Goal: Information Seeking & Learning: Learn about a topic

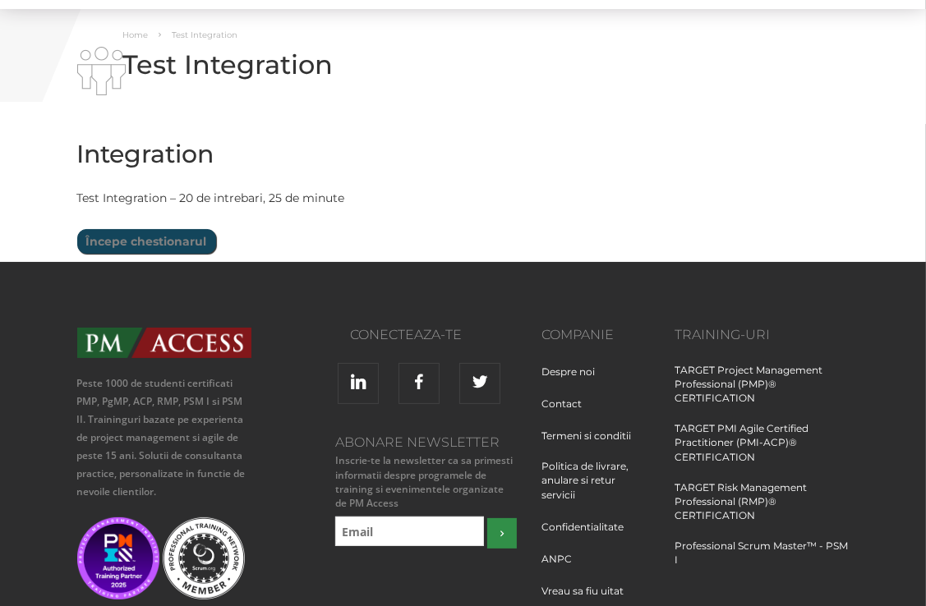
scroll to position [82, 0]
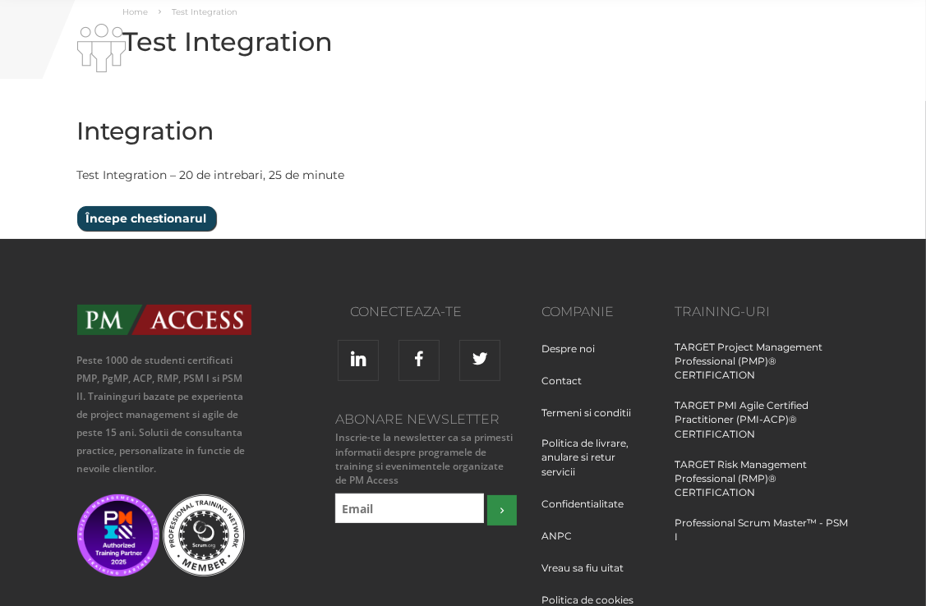
click at [142, 222] on input "Începe chestionarul" at bounding box center [146, 218] width 139 height 25
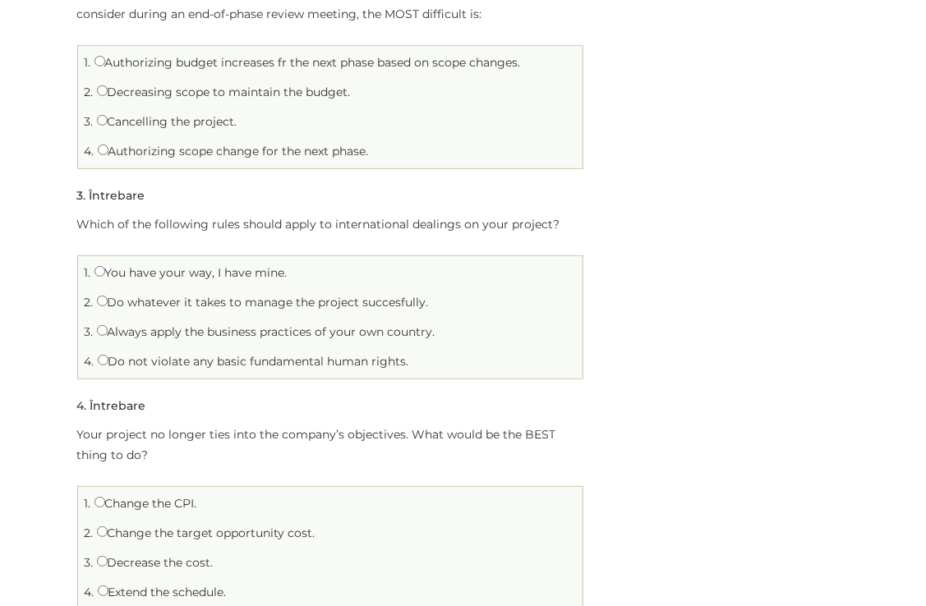
scroll to position [575, 0]
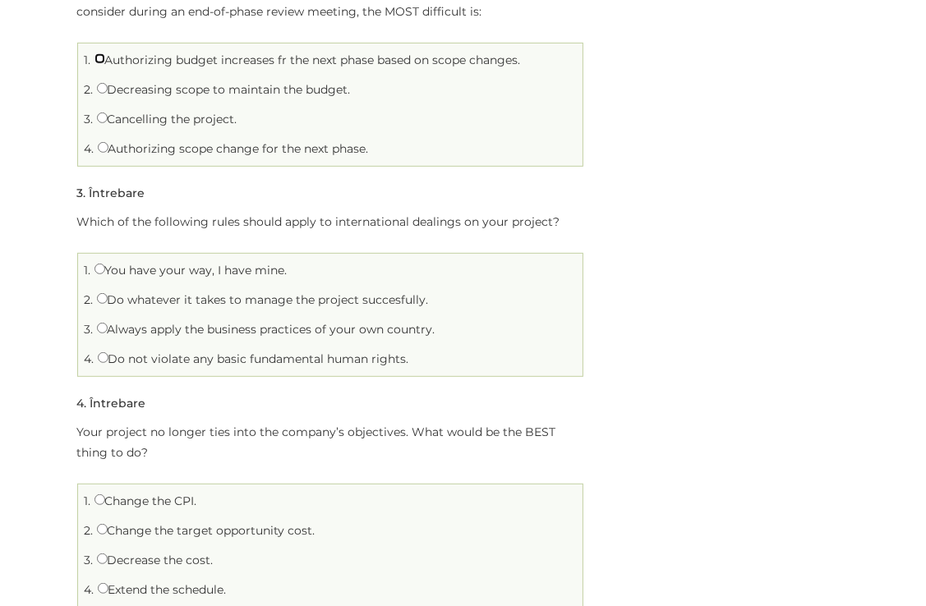
click at [101, 58] on input "Authorizing budget increases fr the next phase based on scope changes." at bounding box center [99, 58] width 11 height 11
radio input "true"
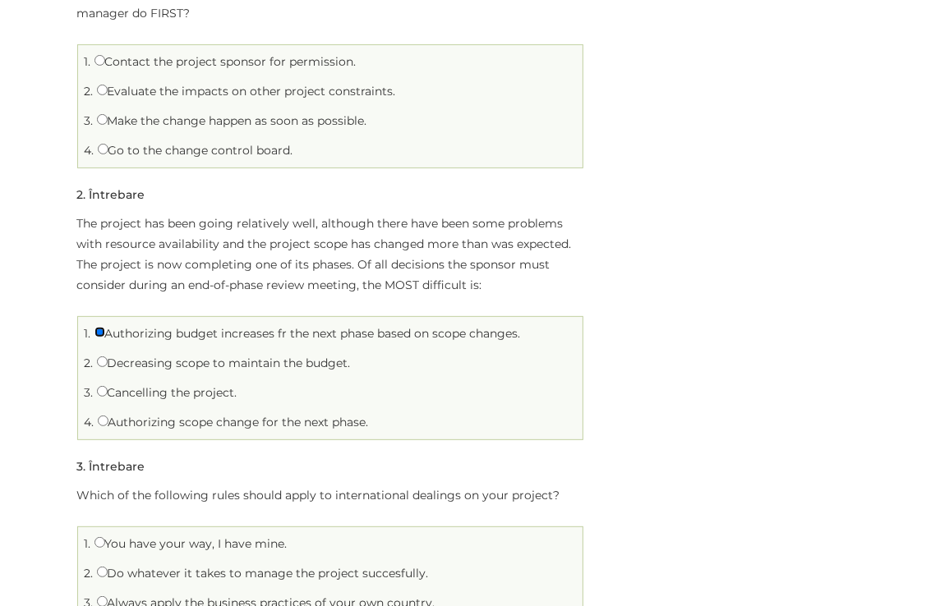
scroll to position [247, 0]
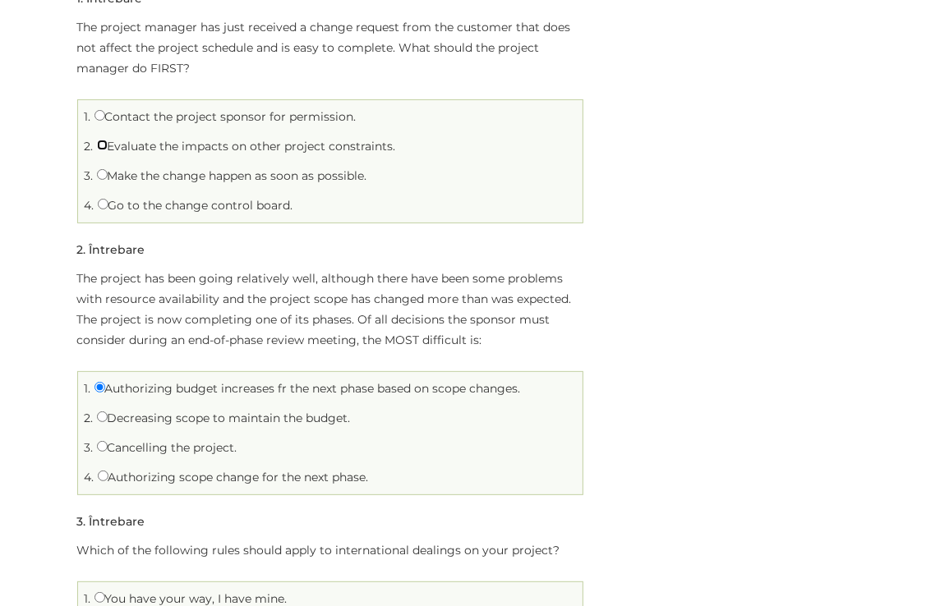
click at [104, 145] on input "Evaluate the impacts on other project constraints." at bounding box center [102, 145] width 11 height 11
radio input "true"
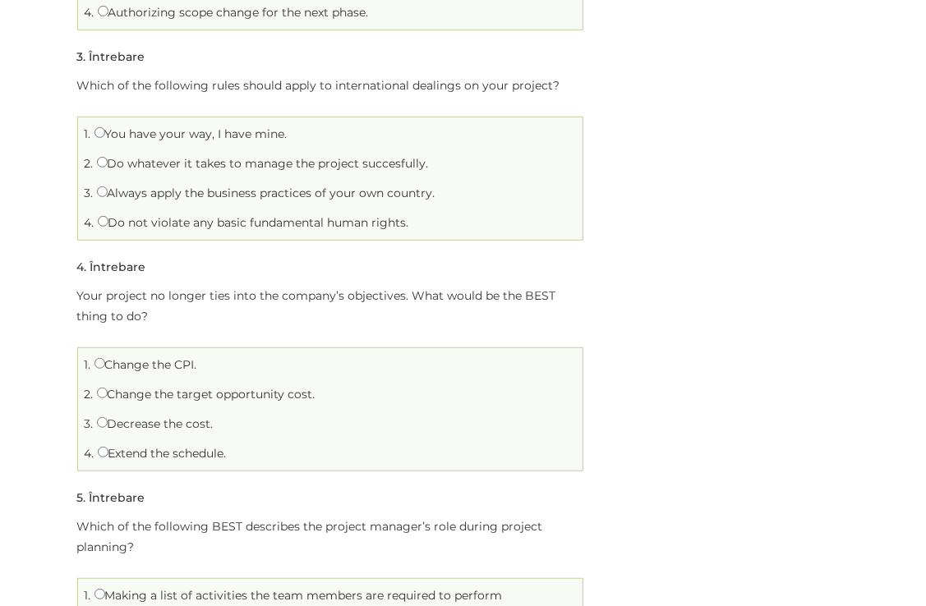
scroll to position [740, 0]
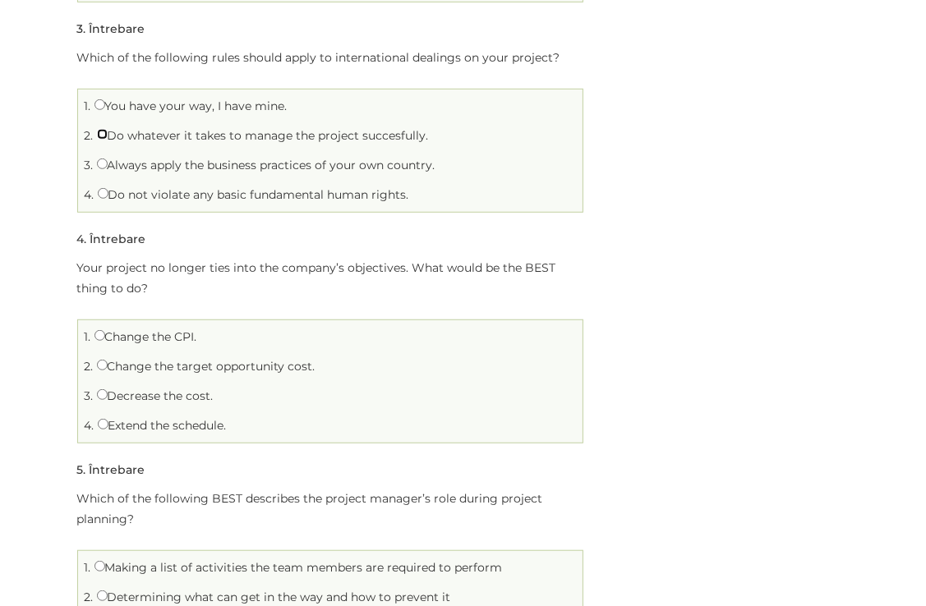
click at [100, 132] on input "Do whatever it takes to manage the project succesfully." at bounding box center [102, 134] width 11 height 11
radio input "true"
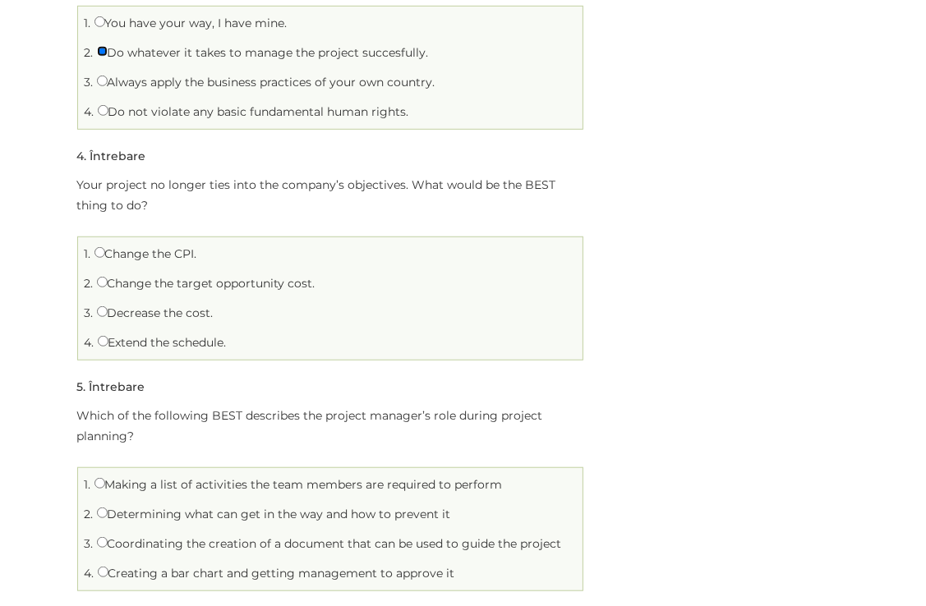
scroll to position [904, 0]
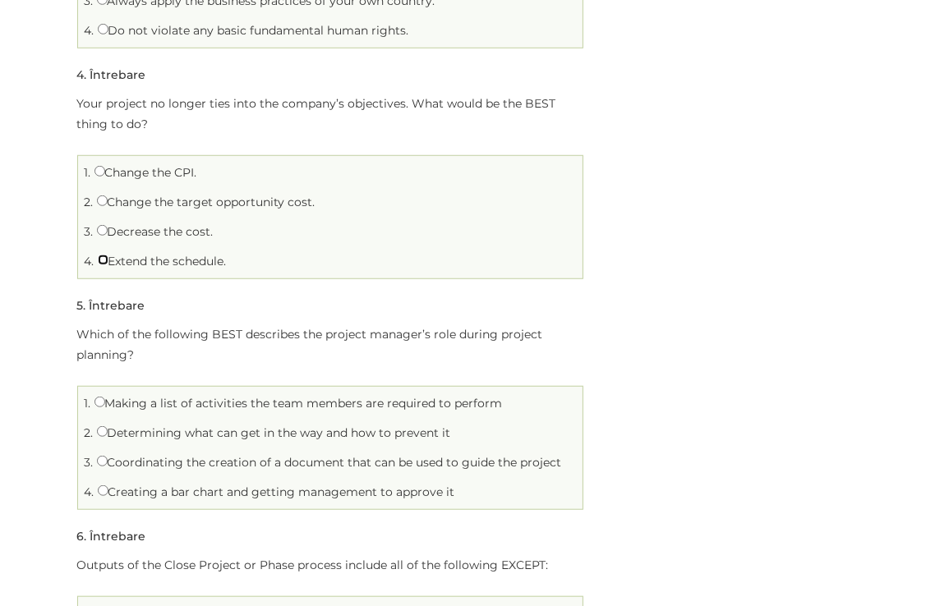
click at [102, 259] on input "Extend the schedule." at bounding box center [103, 260] width 11 height 11
radio input "true"
click at [102, 169] on input "Change the CPI." at bounding box center [99, 171] width 11 height 11
radio input "true"
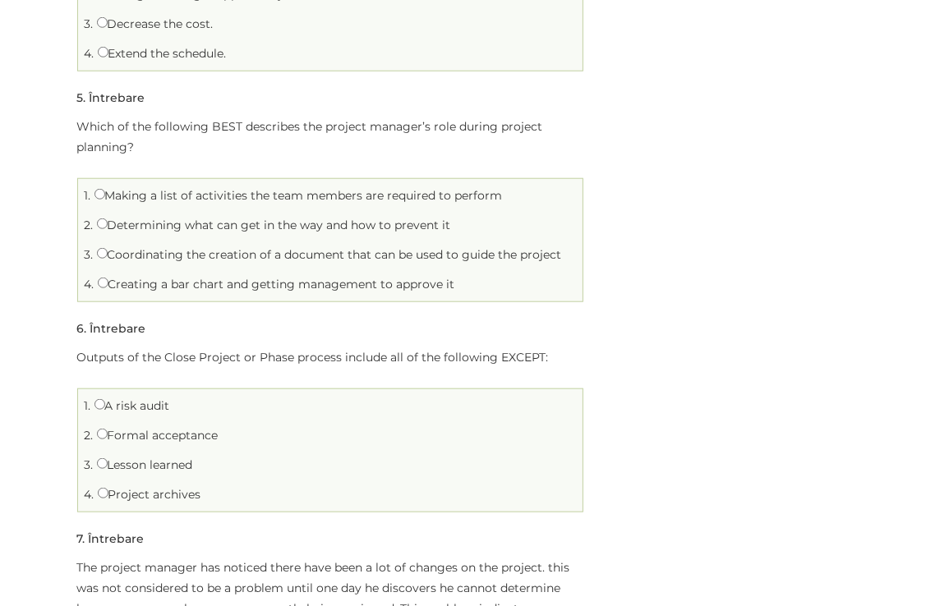
scroll to position [1150, 0]
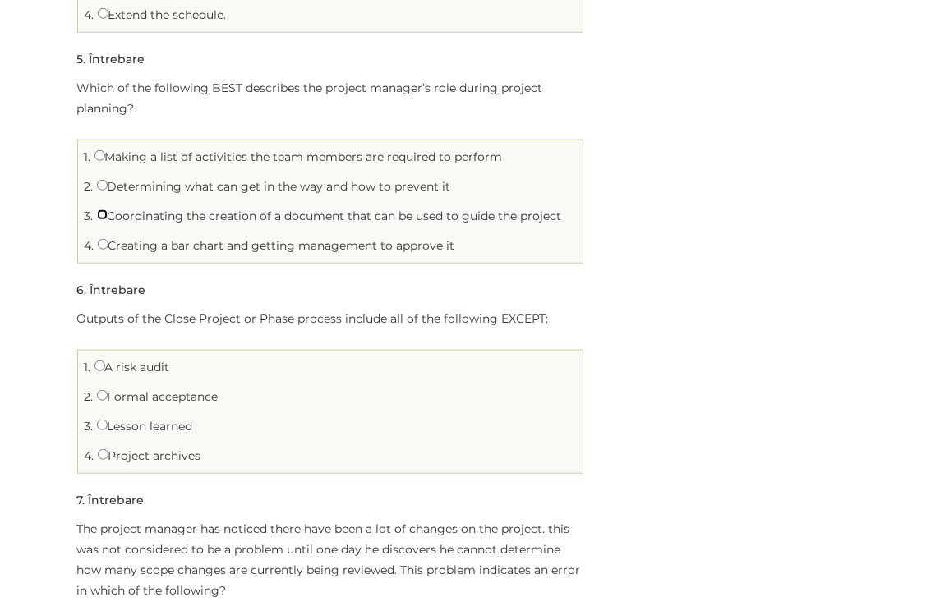
click at [100, 213] on input "Coordinating the creation of a document that can be used to guide the project" at bounding box center [102, 215] width 11 height 11
radio input "true"
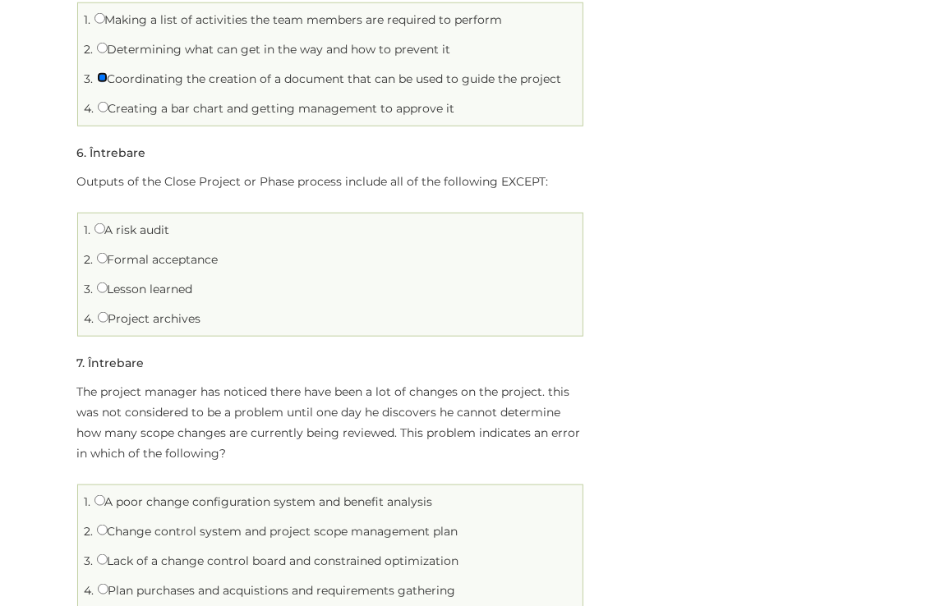
scroll to position [1315, 0]
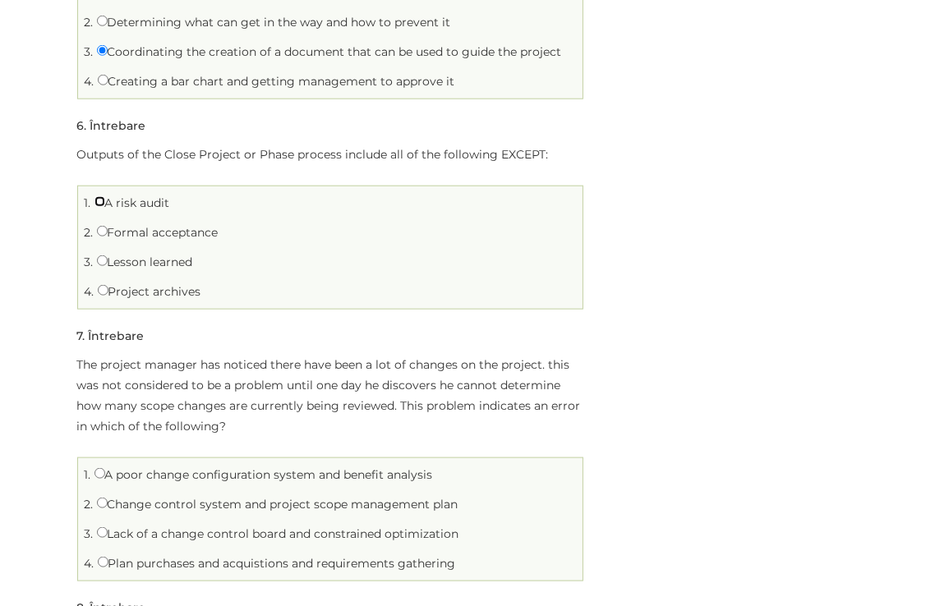
click at [99, 202] on input "A risk audit" at bounding box center [99, 201] width 11 height 11
radio input "true"
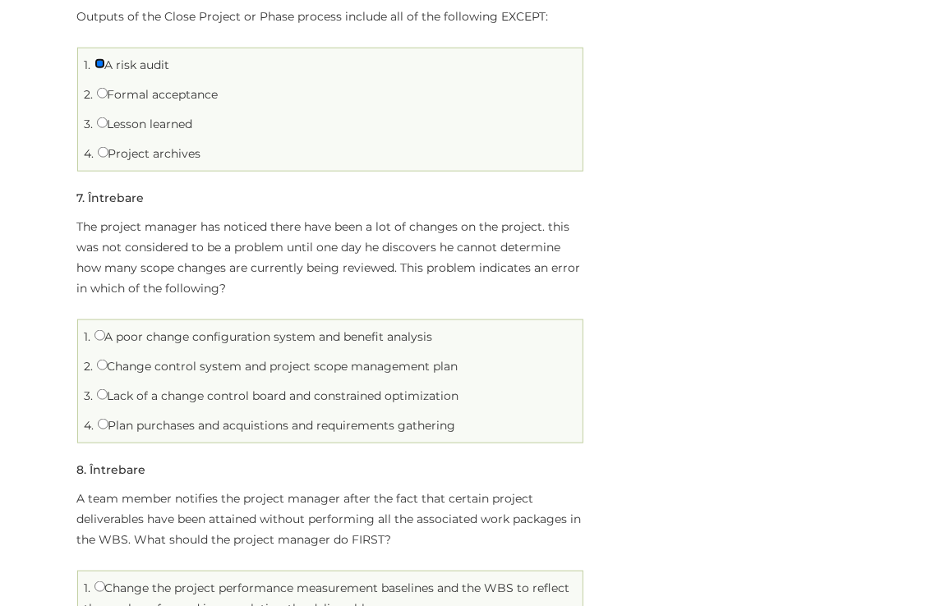
scroll to position [1561, 0]
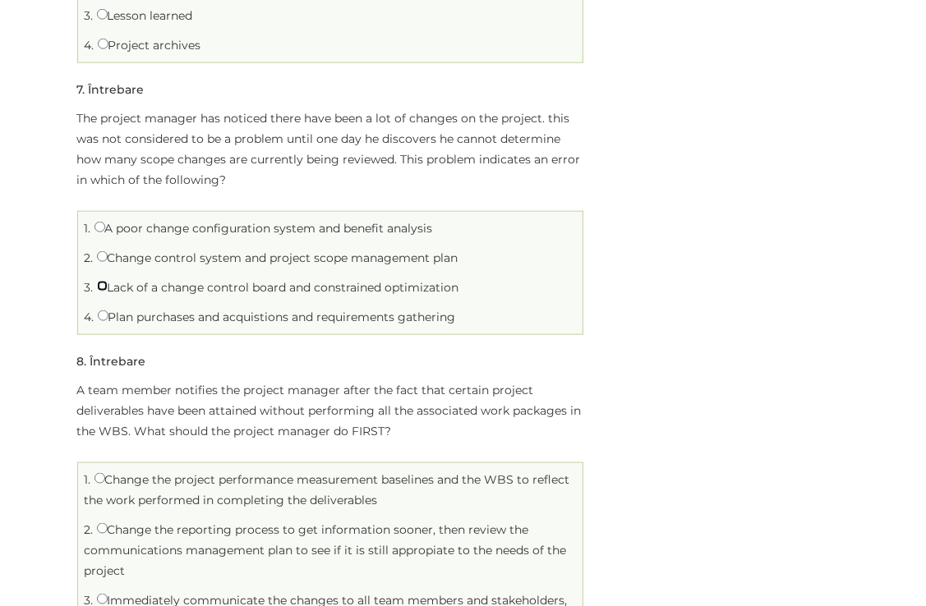
click at [100, 288] on input "Lack of a change control board and constrained optimization" at bounding box center [102, 286] width 11 height 11
radio input "true"
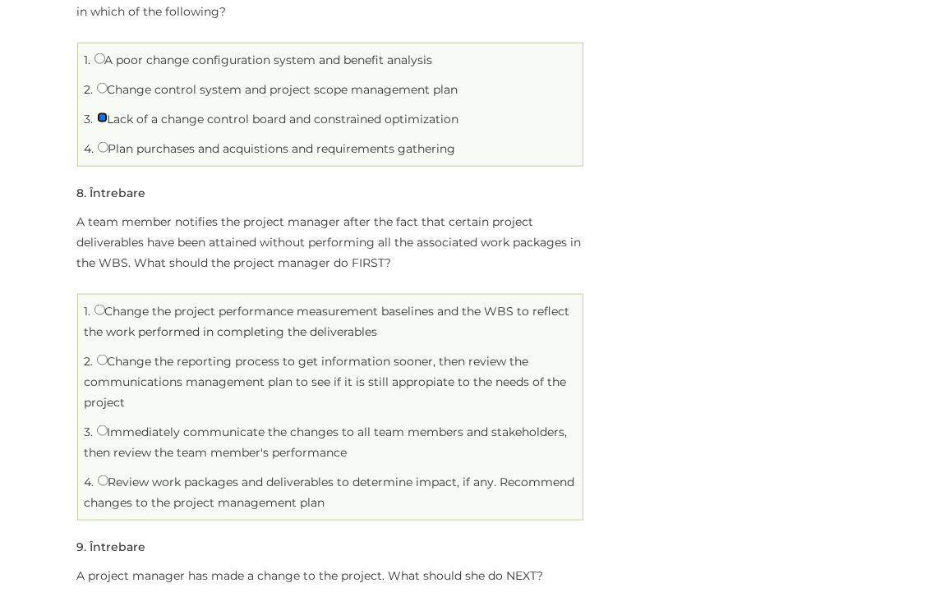
scroll to position [1808, 0]
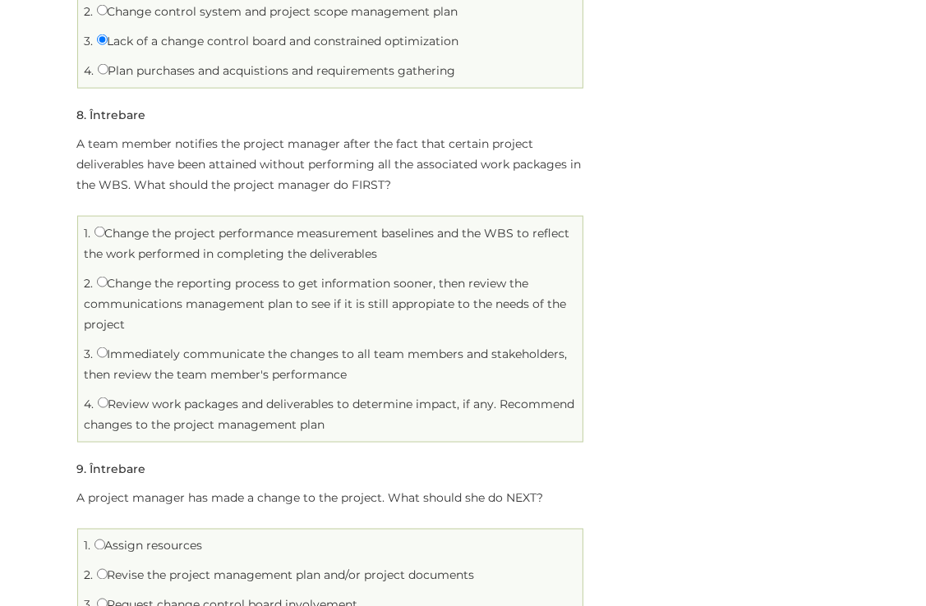
click at [112, 399] on label "Review work packages and deliverables to determine impact, if any. Recommend ch…" at bounding box center [330, 414] width 491 height 35
click at [108, 399] on input "Review work packages and deliverables to determine impact, if any. Recommend ch…" at bounding box center [103, 403] width 11 height 11
radio input "true"
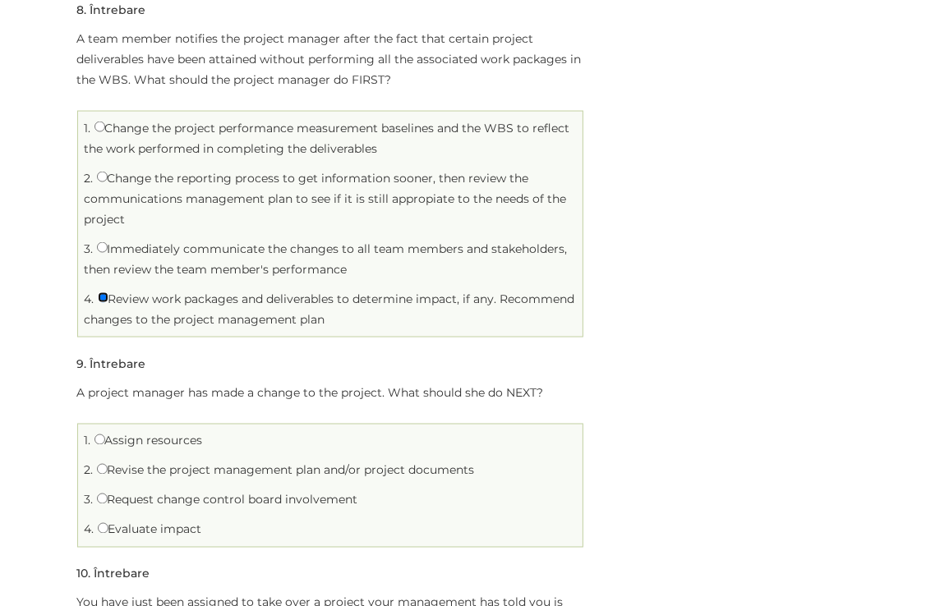
scroll to position [2054, 0]
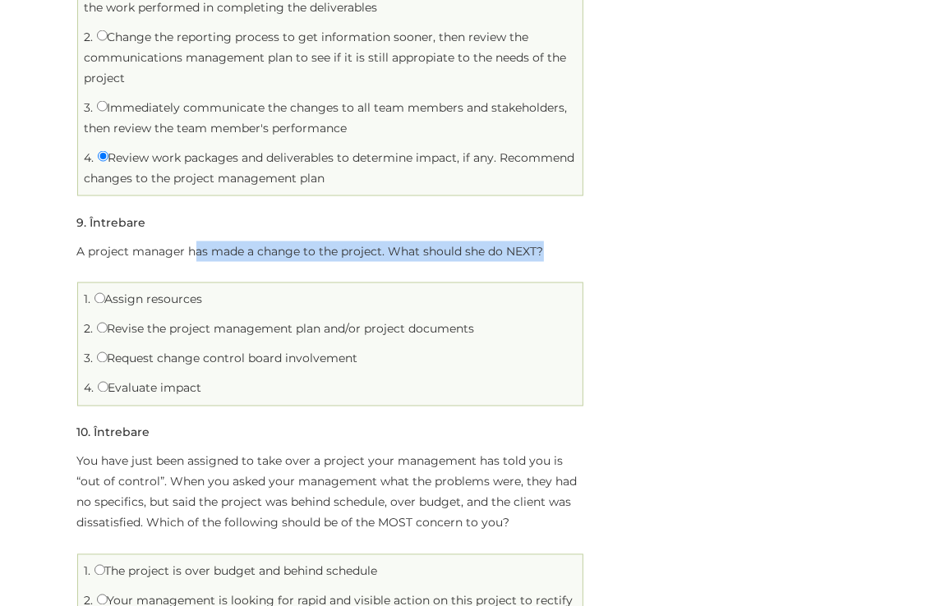
drag, startPoint x: 194, startPoint y: 253, endPoint x: 554, endPoint y: 248, distance: 359.9
click at [554, 248] on p "A project manager has made a change to the project. What should she do NEXT?" at bounding box center [330, 252] width 507 height 21
click at [101, 327] on input "Revise the project management plan and/or project documents" at bounding box center [102, 328] width 11 height 11
radio input "true"
click at [98, 357] on input "Request change control board involvement" at bounding box center [102, 358] width 11 height 11
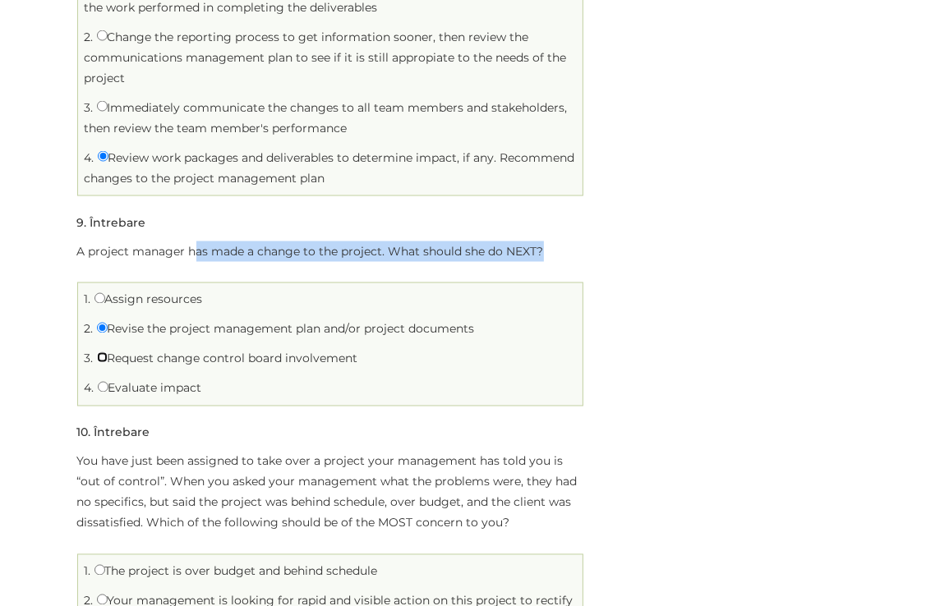
radio input "true"
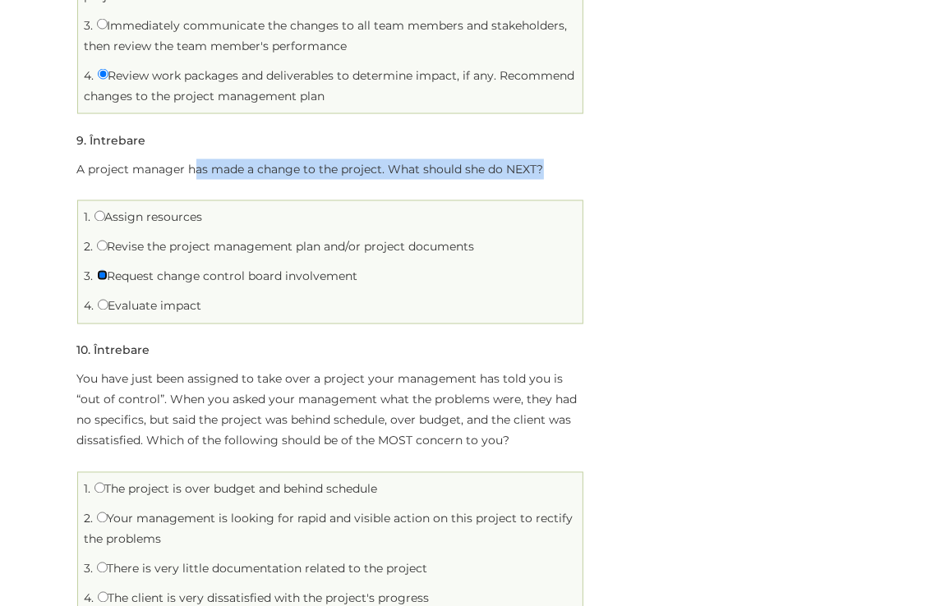
scroll to position [2219, 0]
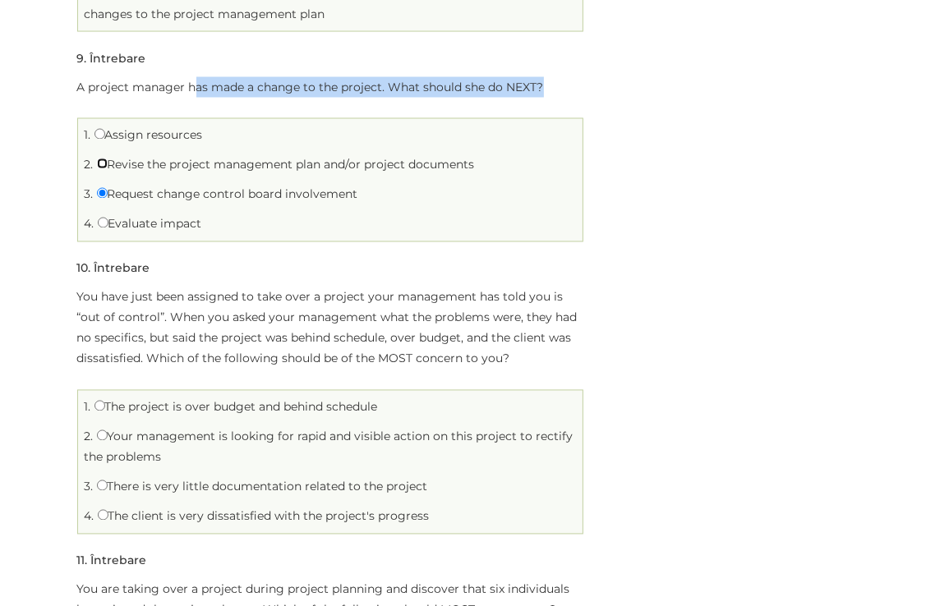
click at [102, 162] on input "Revise the project management plan and/or project documents" at bounding box center [102, 164] width 11 height 11
radio input "true"
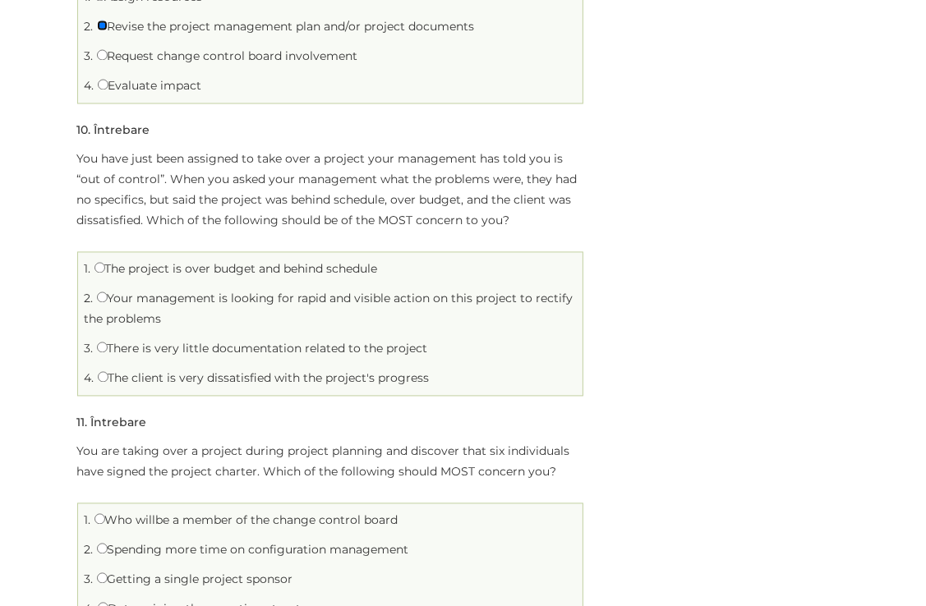
scroll to position [2383, 0]
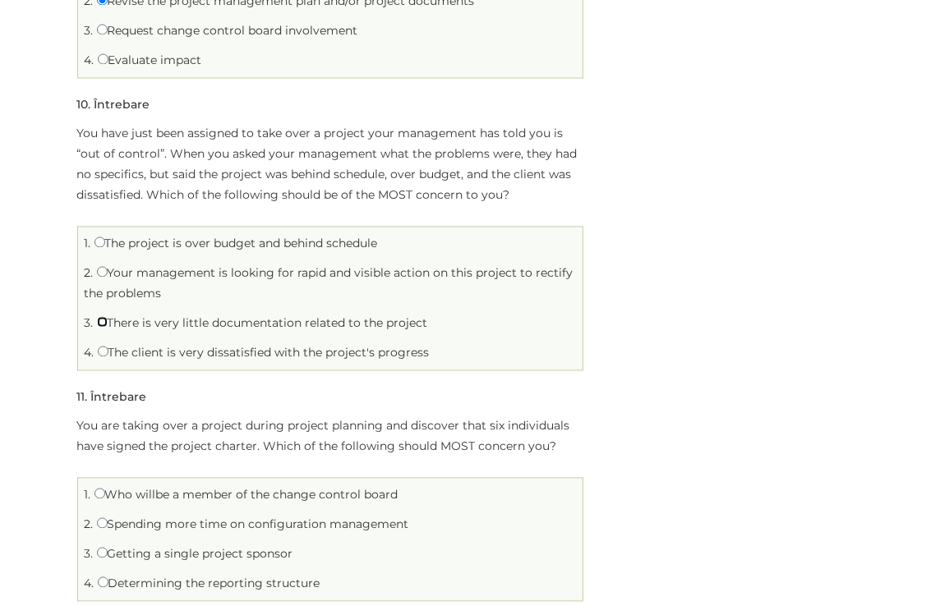
click at [104, 319] on input "There is very little documentation related to the project" at bounding box center [102, 321] width 11 height 11
radio input "true"
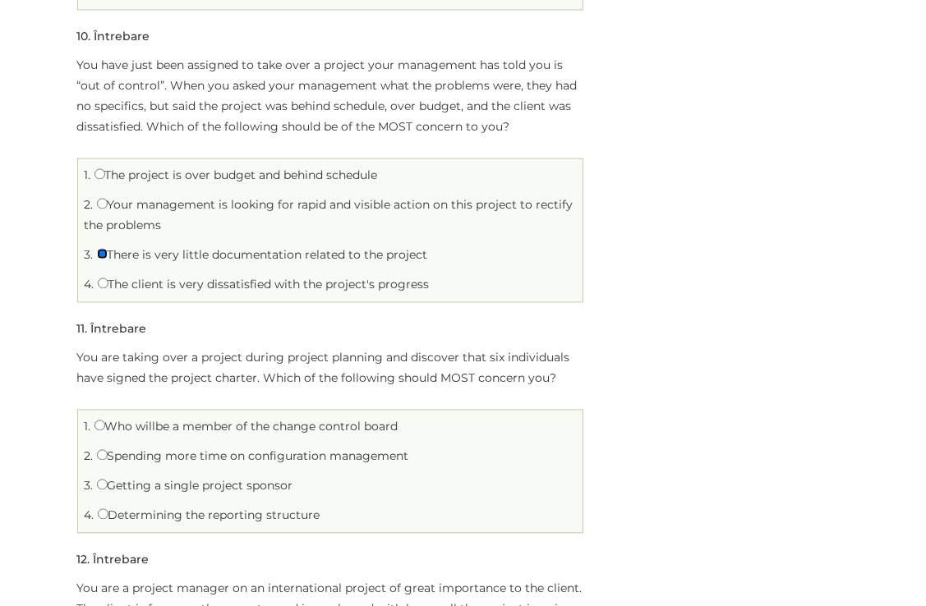
scroll to position [2629, 0]
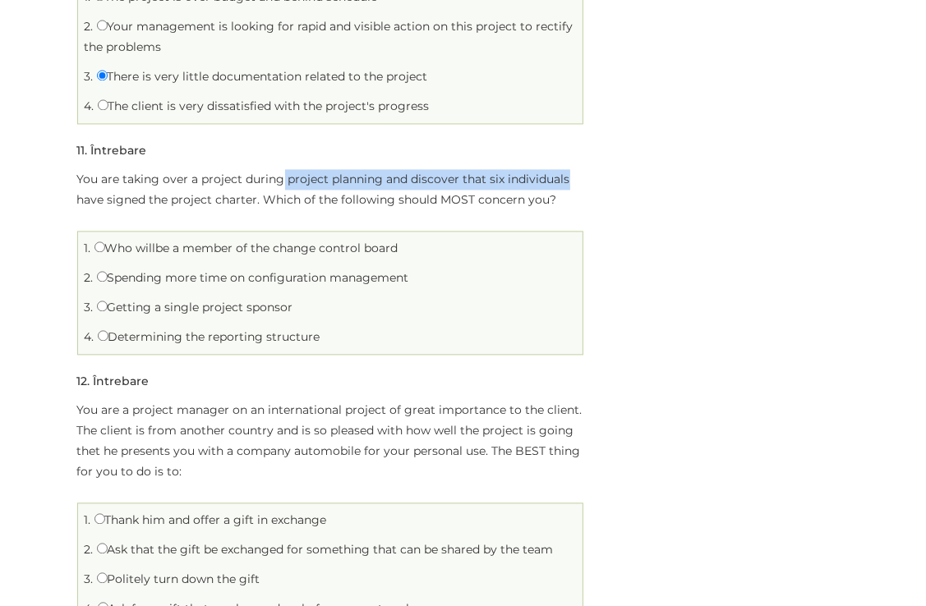
drag, startPoint x: 279, startPoint y: 176, endPoint x: 624, endPoint y: 176, distance: 344.3
click at [624, 176] on div "Integration Limită de timp: 0 Rezumat chestionar 0 din 20 întrebări finalizate …" at bounding box center [463, 49] width 797 height 4990
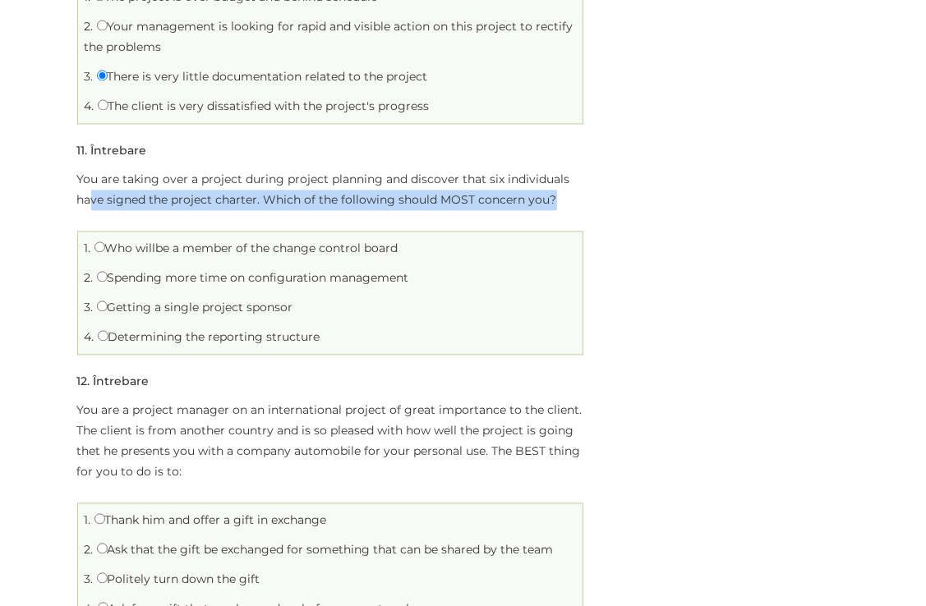
drag, startPoint x: 89, startPoint y: 198, endPoint x: 568, endPoint y: 192, distance: 479.1
click at [568, 192] on p "You are taking over a project during project planning and discover that six ind…" at bounding box center [330, 189] width 507 height 41
drag, startPoint x: 122, startPoint y: 273, endPoint x: 532, endPoint y: 267, distance: 410.1
click at [532, 267] on li "2. Spending more time on configuration management" at bounding box center [330, 277] width 497 height 25
drag, startPoint x: 134, startPoint y: 307, endPoint x: 335, endPoint y: 307, distance: 201.3
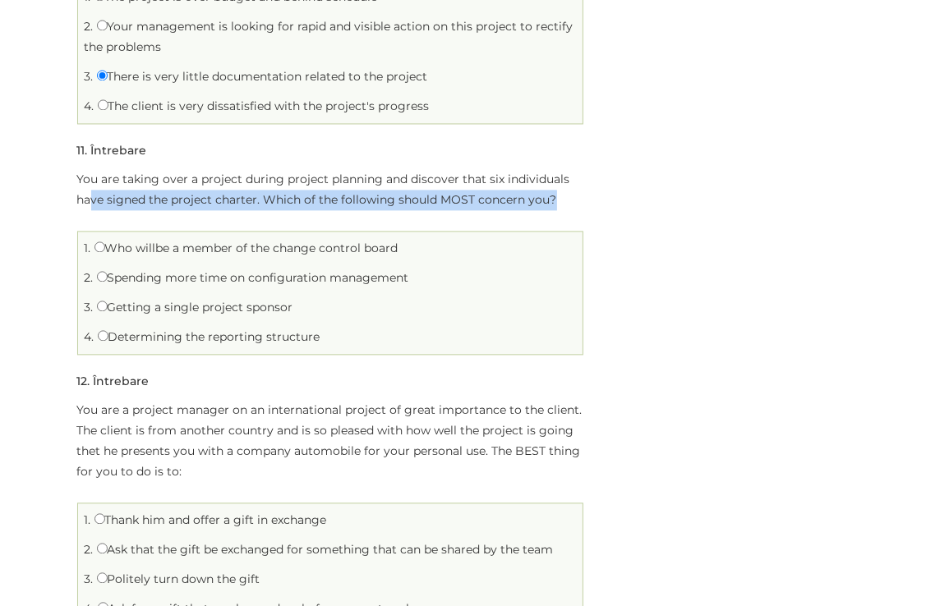
click at [335, 307] on li "3. Getting a single project sponsor" at bounding box center [330, 307] width 497 height 25
drag, startPoint x: 122, startPoint y: 334, endPoint x: 431, endPoint y: 334, distance: 309.8
click at [431, 334] on li "4. Determining the reporting structure" at bounding box center [330, 337] width 497 height 25
click at [104, 331] on input "Determining the reporting structure" at bounding box center [103, 335] width 11 height 11
radio input "true"
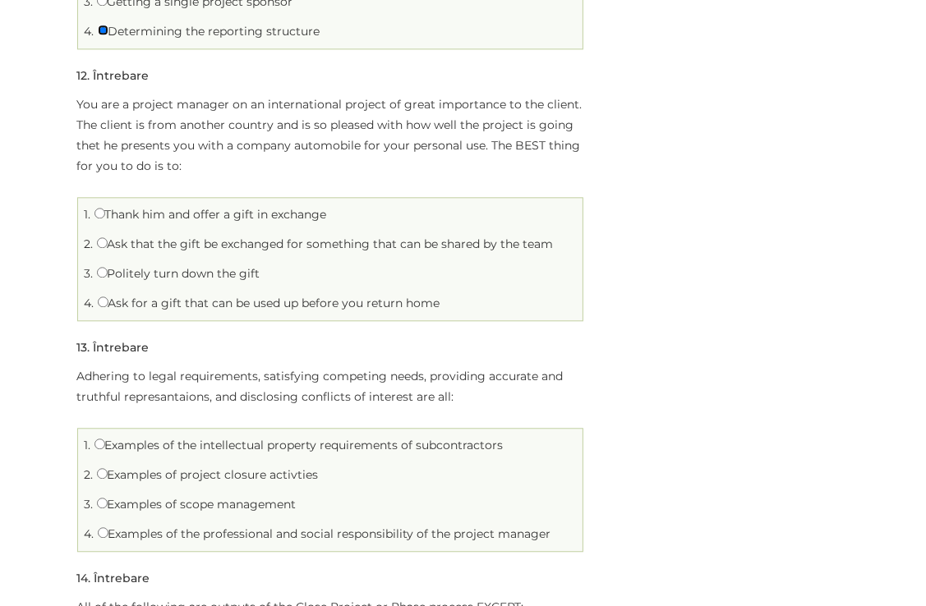
scroll to position [2958, 0]
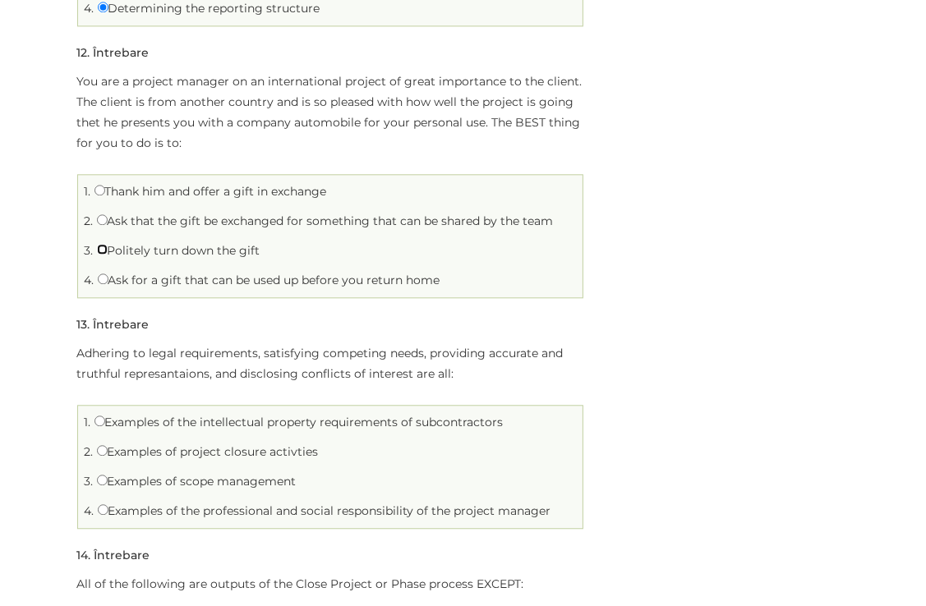
click at [100, 247] on input "Politely turn down the gift" at bounding box center [102, 249] width 11 height 11
radio input "true"
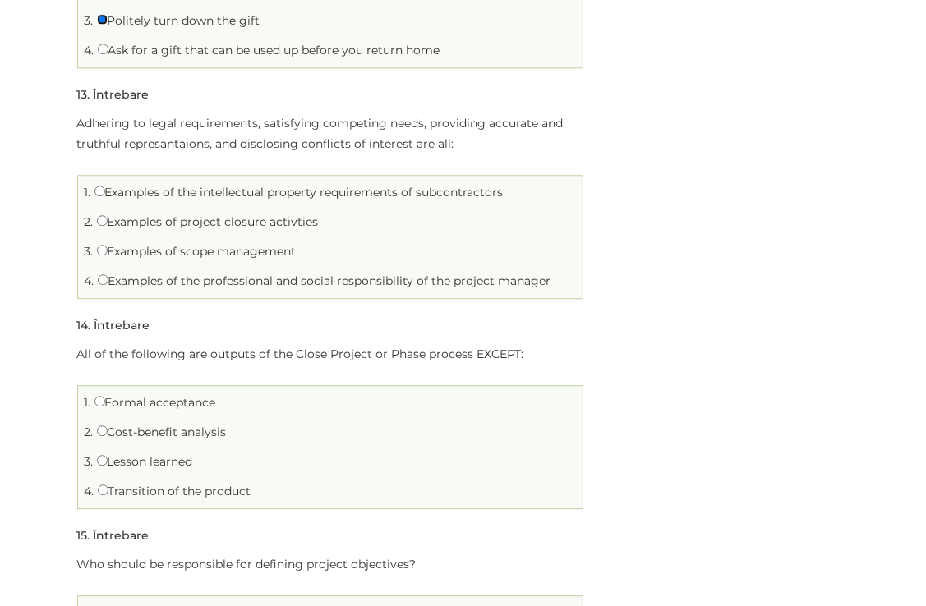
scroll to position [3205, 0]
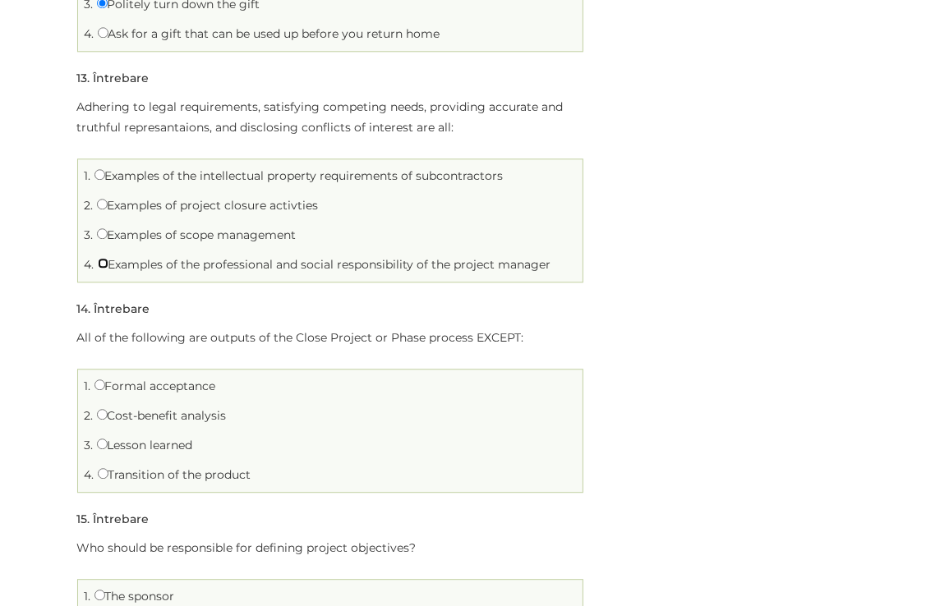
click at [102, 259] on input "Examples of the professional and social responsibility of the project manager" at bounding box center [103, 263] width 11 height 11
radio input "true"
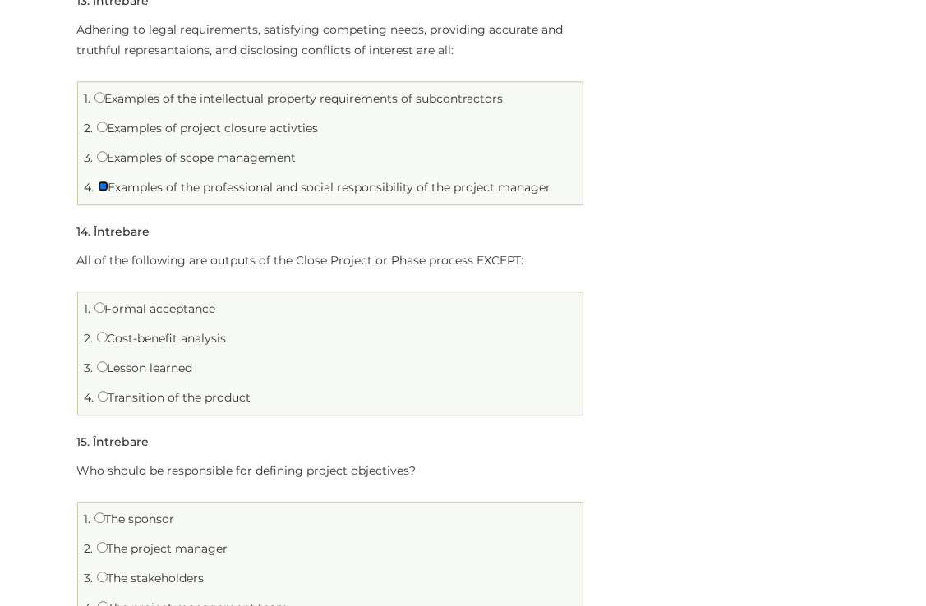
scroll to position [3369, 0]
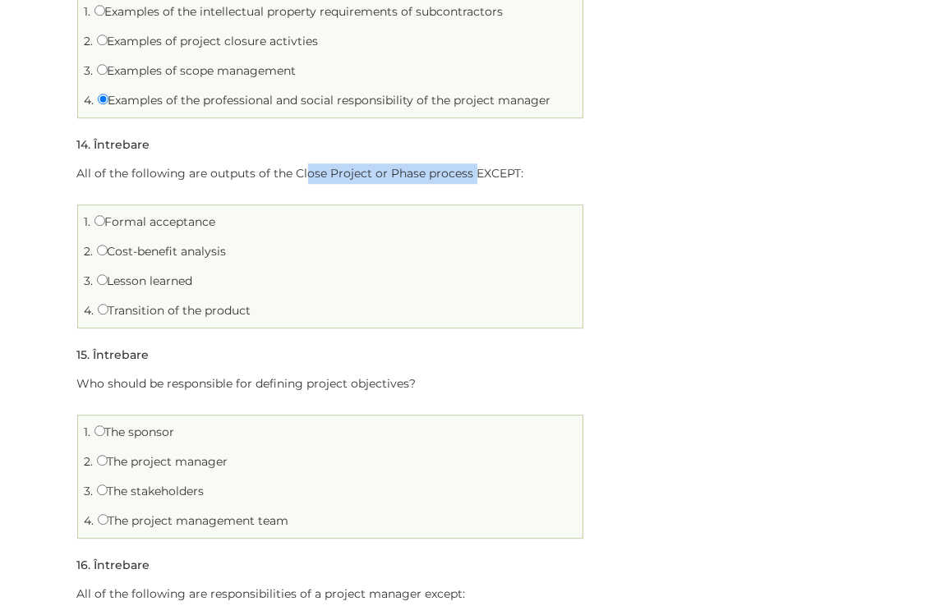
drag, startPoint x: 303, startPoint y: 173, endPoint x: 475, endPoint y: 164, distance: 172.0
click at [475, 164] on p "All of the following are outputs of the Close Project or Phase process EXCEPT:" at bounding box center [330, 174] width 507 height 21
click at [102, 247] on input "Cost-benefit analysis" at bounding box center [102, 250] width 11 height 11
radio input "true"
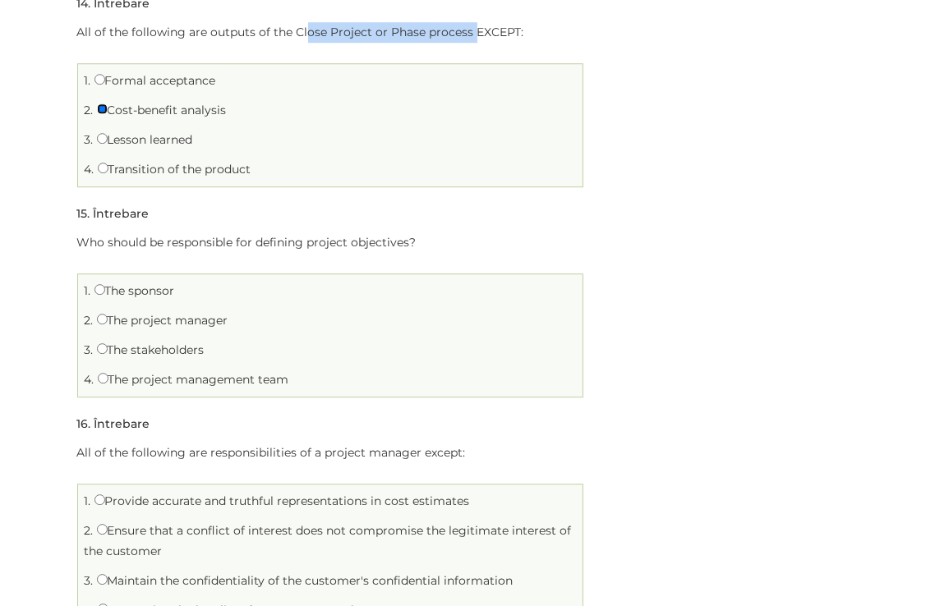
scroll to position [3533, 0]
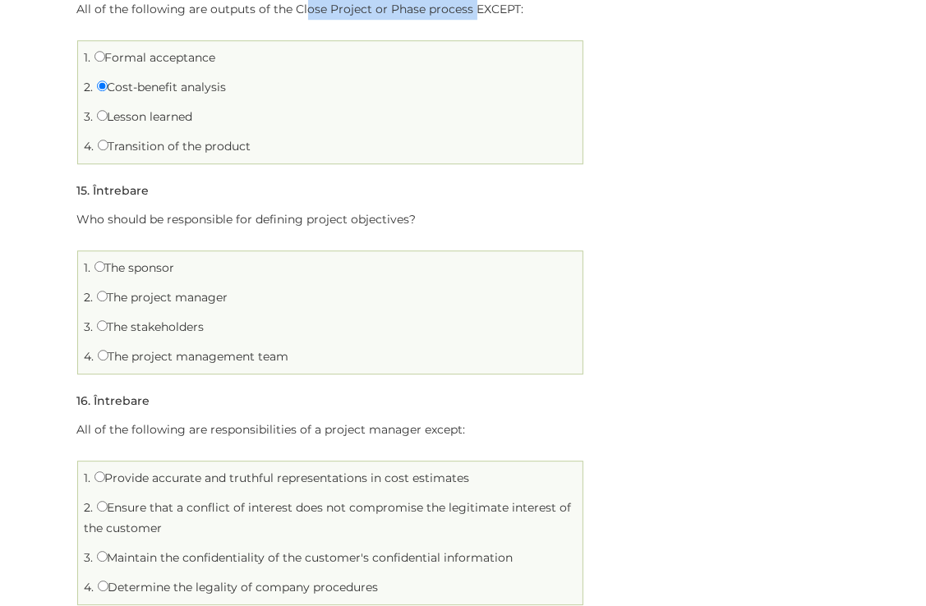
drag, startPoint x: 117, startPoint y: 294, endPoint x: 236, endPoint y: 293, distance: 119.1
click at [236, 293] on li "2. The project manager" at bounding box center [330, 297] width 497 height 25
drag, startPoint x: 236, startPoint y: 293, endPoint x: 214, endPoint y: 321, distance: 35.7
click at [214, 321] on li "3. The stakeholders" at bounding box center [330, 327] width 497 height 25
drag, startPoint x: 214, startPoint y: 321, endPoint x: 341, endPoint y: 324, distance: 127.4
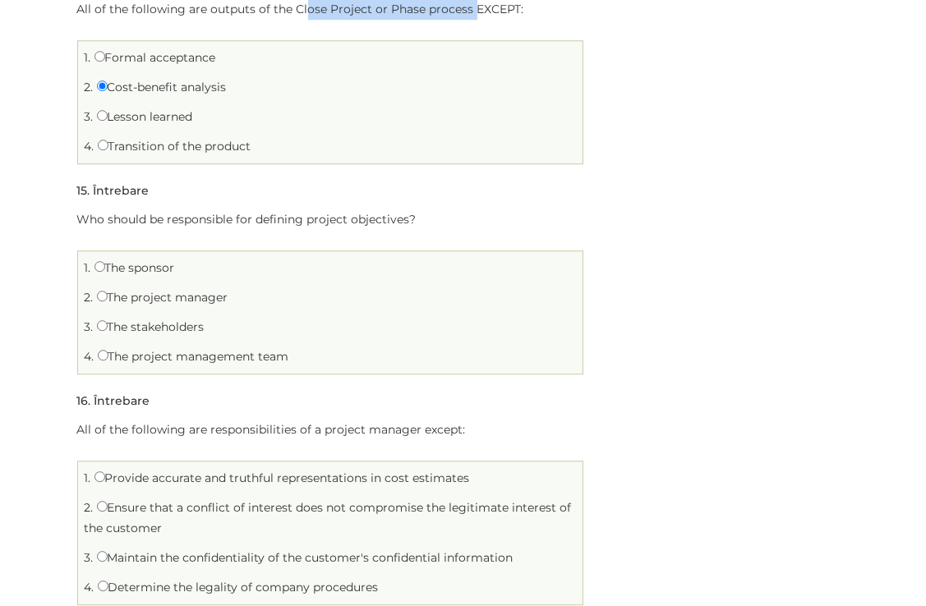
click at [341, 324] on li "3. The stakeholders" at bounding box center [330, 327] width 497 height 25
click at [217, 322] on li "3. The stakeholders" at bounding box center [330, 327] width 497 height 25
click at [99, 323] on input "The stakeholders" at bounding box center [102, 325] width 11 height 11
radio input "true"
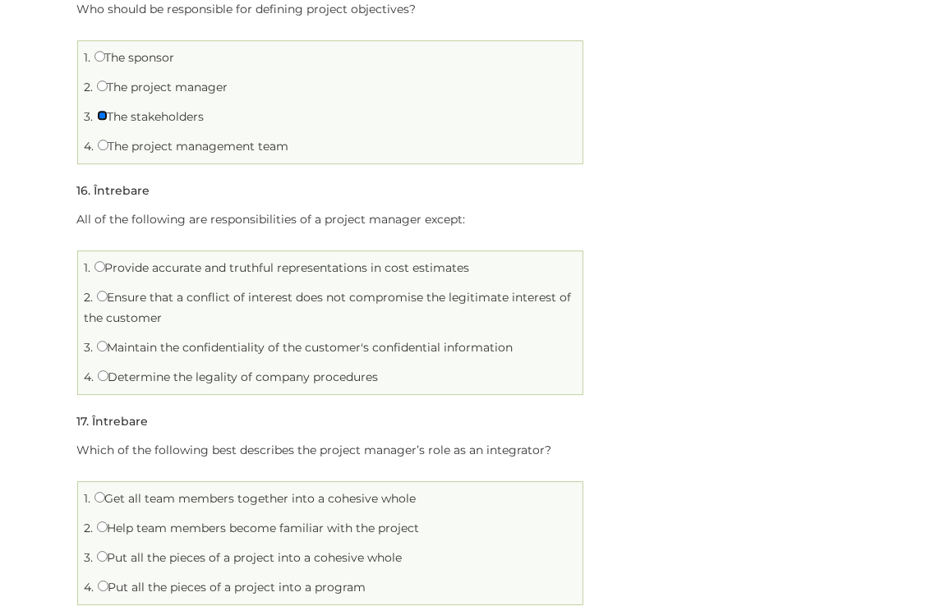
scroll to position [3780, 0]
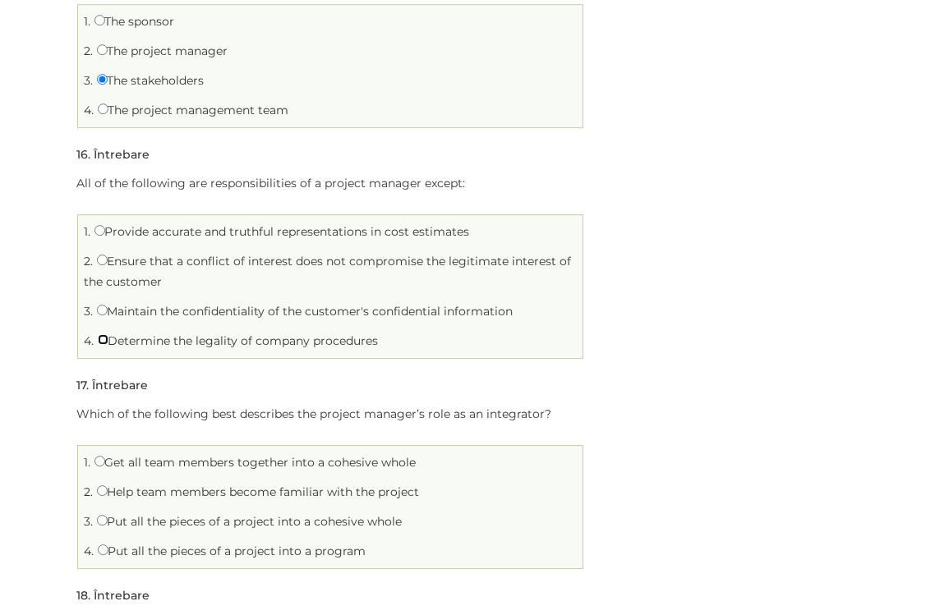
click at [101, 339] on input "Determine the legality of company procedures" at bounding box center [103, 339] width 11 height 11
radio input "true"
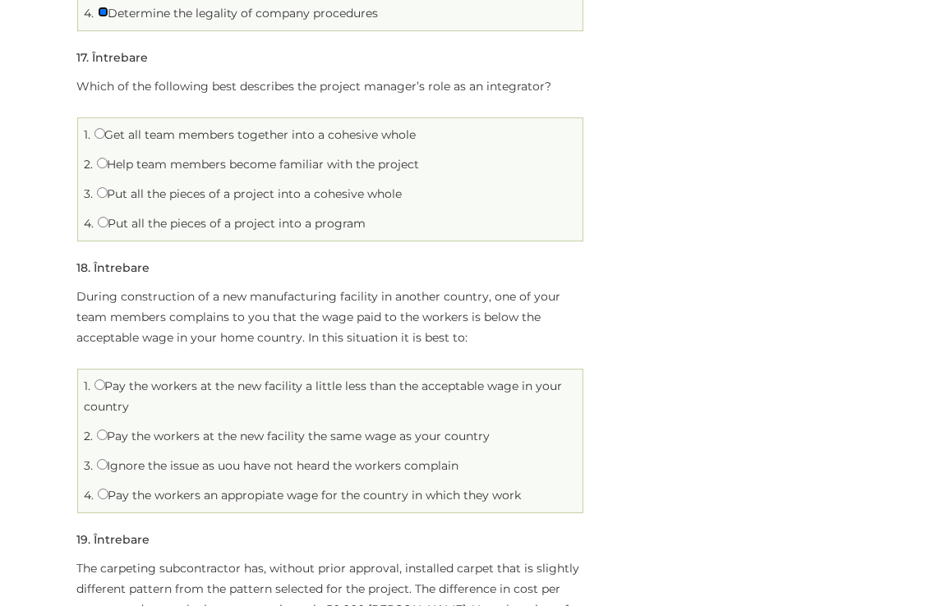
scroll to position [4108, 0]
drag, startPoint x: 112, startPoint y: 222, endPoint x: 371, endPoint y: 219, distance: 259.7
click at [371, 219] on li "4. Put all the pieces of a project into a program" at bounding box center [330, 222] width 497 height 25
drag, startPoint x: 126, startPoint y: 187, endPoint x: 444, endPoint y: 182, distance: 318.0
click at [444, 182] on li "3. Put all the pieces of a project into a cohesive whole" at bounding box center [330, 193] width 497 height 25
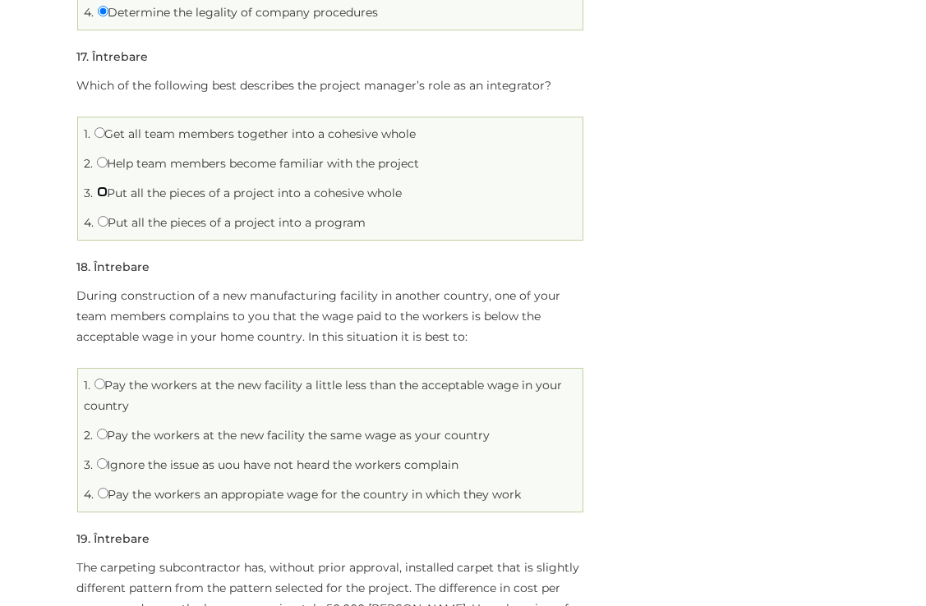
click at [103, 187] on input "Put all the pieces of a project into a cohesive whole" at bounding box center [102, 192] width 11 height 11
radio input "true"
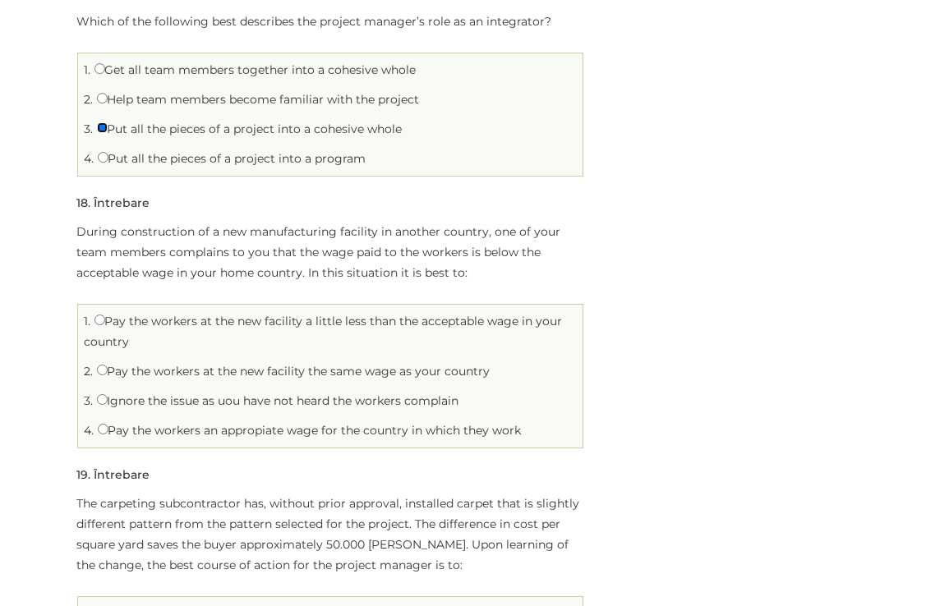
scroll to position [4273, 0]
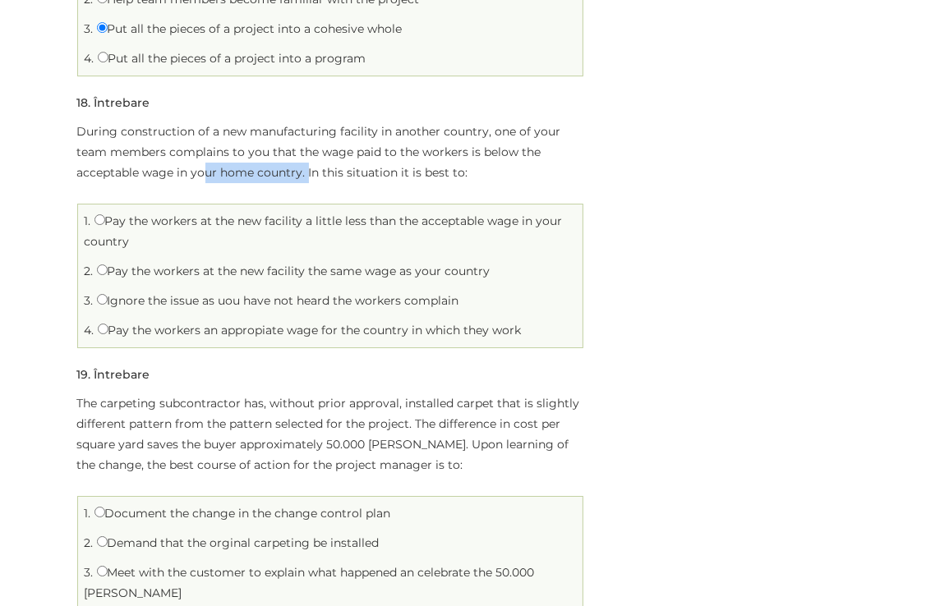
drag, startPoint x: 204, startPoint y: 170, endPoint x: 308, endPoint y: 170, distance: 104.4
click at [308, 170] on p "During construction of a new manufacturing facility in another country, one of …" at bounding box center [330, 153] width 507 height 62
drag, startPoint x: 131, startPoint y: 267, endPoint x: 512, endPoint y: 270, distance: 380.5
click at [512, 270] on li "2. Pay the workers at the new facility the same wage as your country" at bounding box center [330, 271] width 497 height 25
drag, startPoint x: 201, startPoint y: 297, endPoint x: 509, endPoint y: 294, distance: 308.2
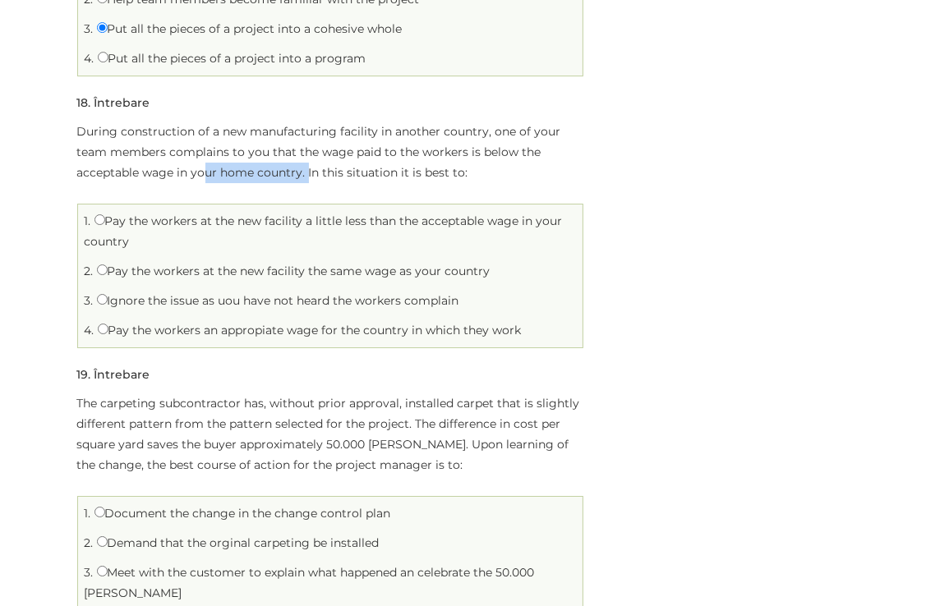
click at [509, 294] on li "3. Ignore the issue as uou have not heard the workers complain" at bounding box center [330, 300] width 497 height 25
click at [104, 326] on input "Pay the workers an appropiate wage for the country in which they work" at bounding box center [103, 329] width 11 height 11
radio input "true"
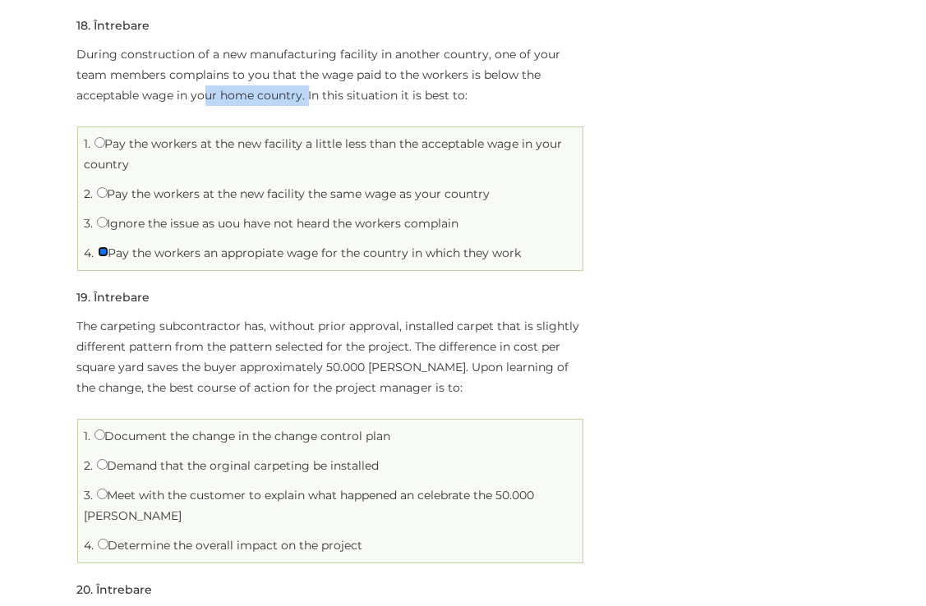
scroll to position [4437, 0]
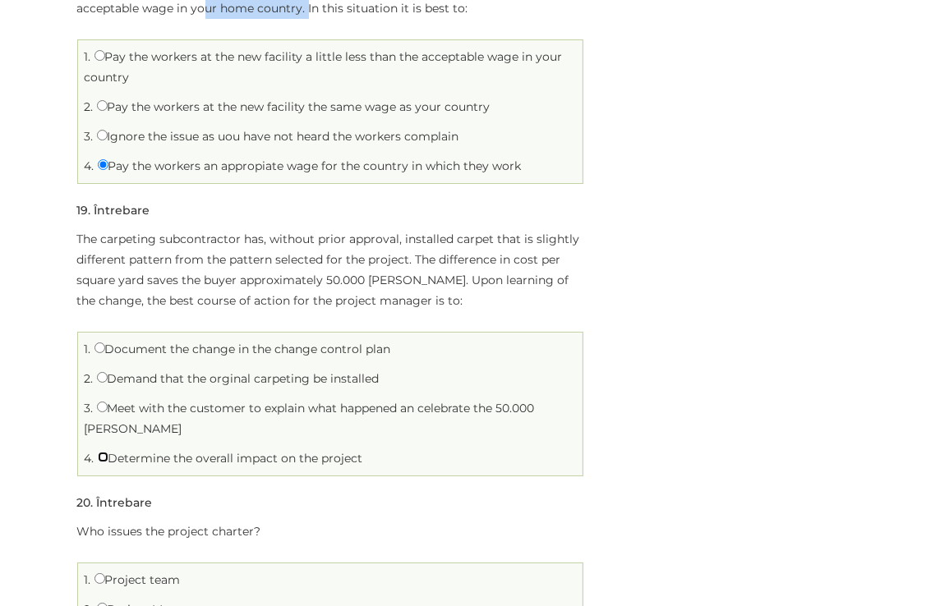
click at [103, 453] on input "Determine the overall impact on the project" at bounding box center [103, 457] width 11 height 11
radio input "true"
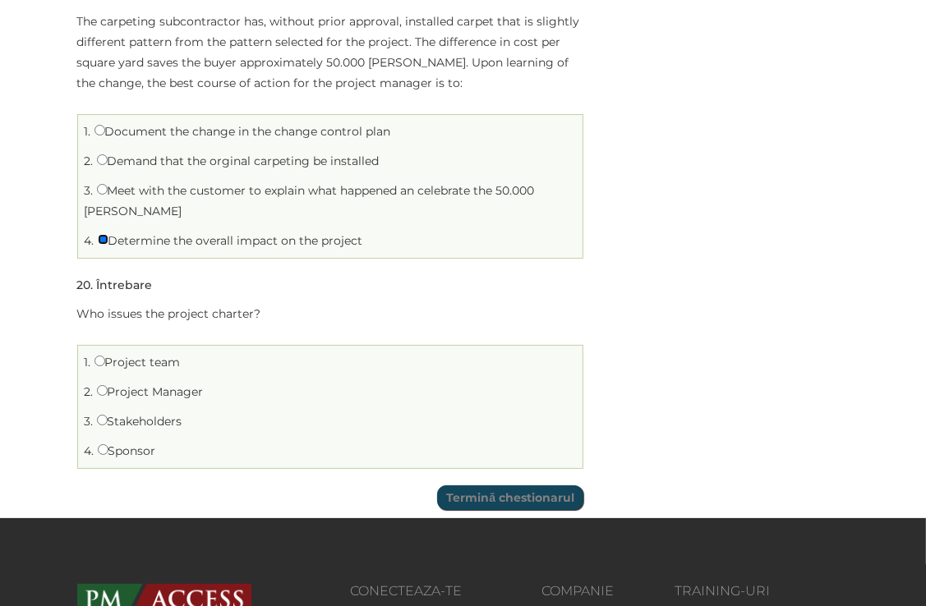
scroll to position [4684, 0]
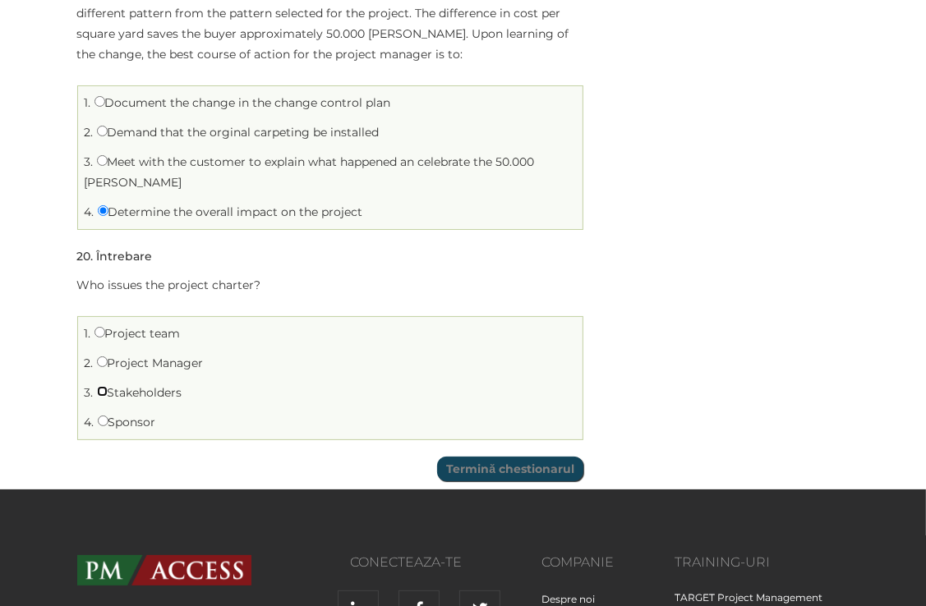
click at [99, 386] on input "Stakeholders" at bounding box center [102, 391] width 11 height 11
radio input "true"
click at [153, 356] on label "Project Manager" at bounding box center [150, 363] width 107 height 15
click at [108, 357] on input "Project Manager" at bounding box center [102, 362] width 11 height 11
radio input "true"
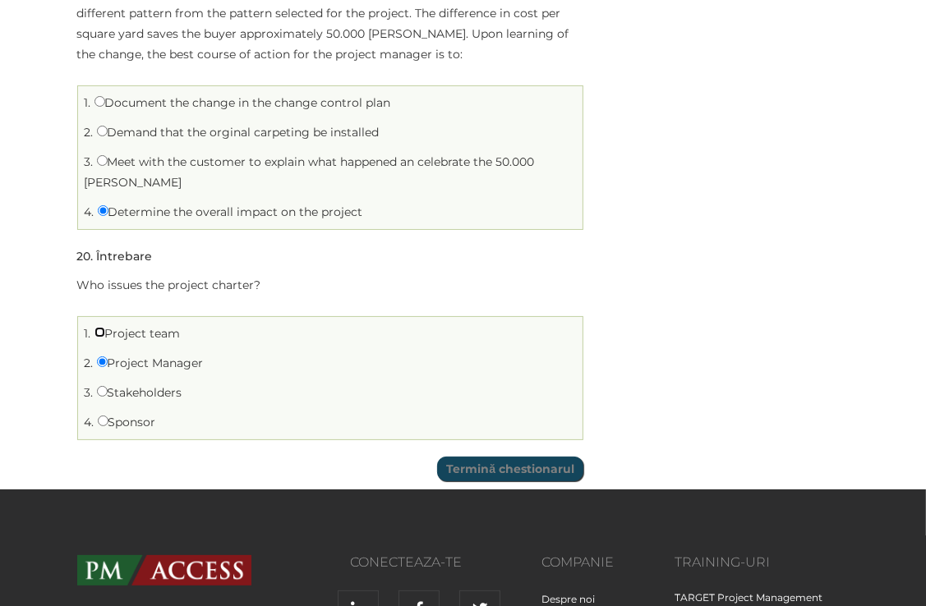
click at [97, 328] on input "Project team" at bounding box center [99, 332] width 11 height 11
radio input "true"
click at [526, 466] on input "Termină chestionarul" at bounding box center [510, 469] width 146 height 25
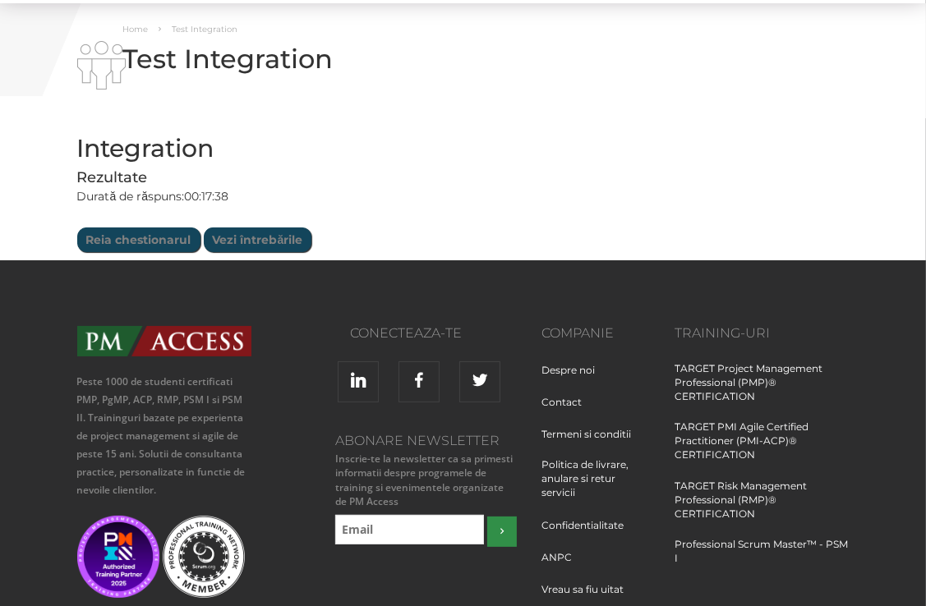
scroll to position [164, 0]
